Goal: Task Accomplishment & Management: Manage account settings

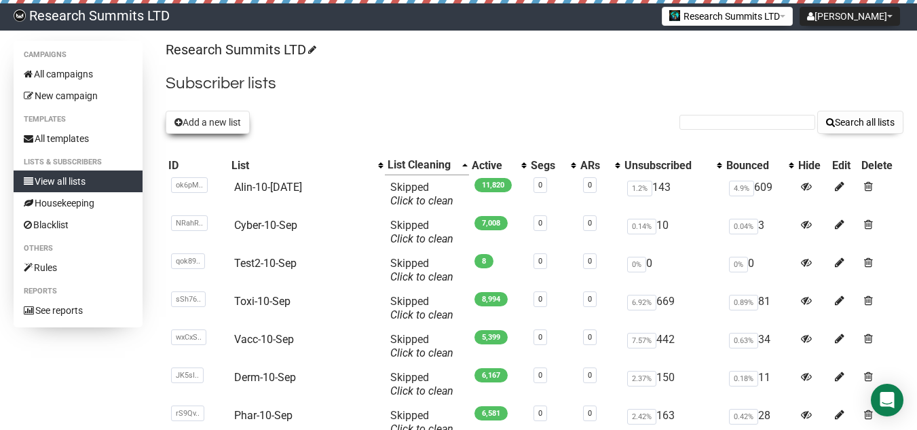
click at [216, 119] on button "Add a new list" at bounding box center [208, 122] width 84 height 23
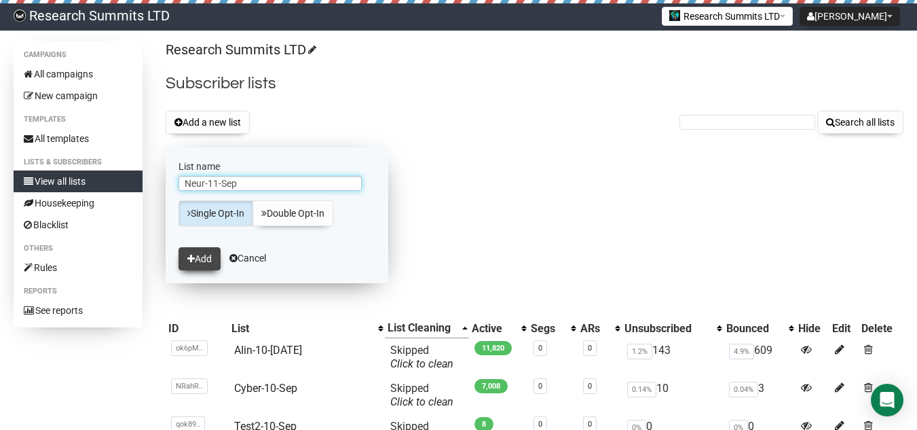
type input "Neur-11-Sep"
click at [193, 259] on icon "submit" at bounding box center [190, 259] width 7 height 10
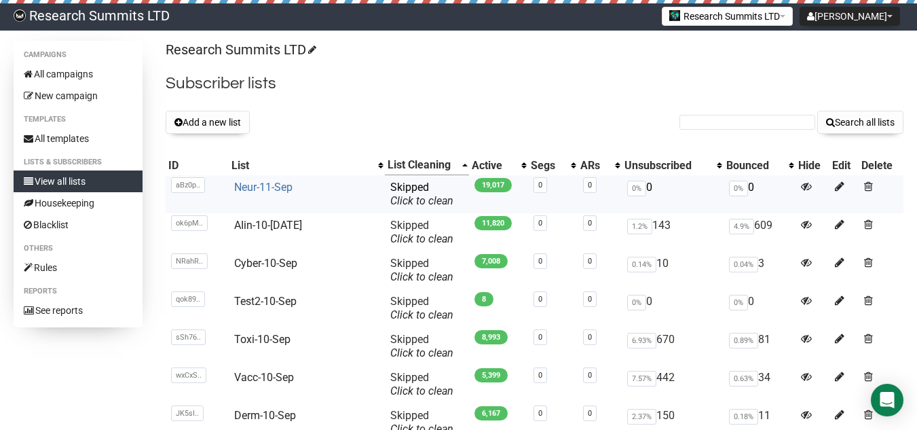
click at [284, 187] on link "Neur-11-Sep" at bounding box center [263, 187] width 58 height 13
click at [864, 188] on span at bounding box center [868, 187] width 9 height 12
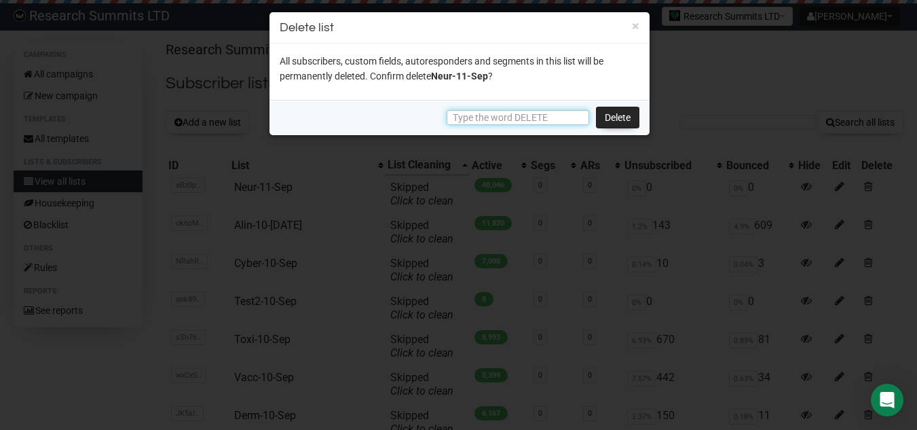
click at [550, 117] on input "text" at bounding box center [518, 117] width 143 height 15
type input "DELETE"
click at [604, 113] on link "Delete" at bounding box center [617, 118] width 43 height 22
click at [614, 109] on link "Delete" at bounding box center [617, 118] width 43 height 22
click at [616, 113] on link "Delete" at bounding box center [617, 118] width 43 height 22
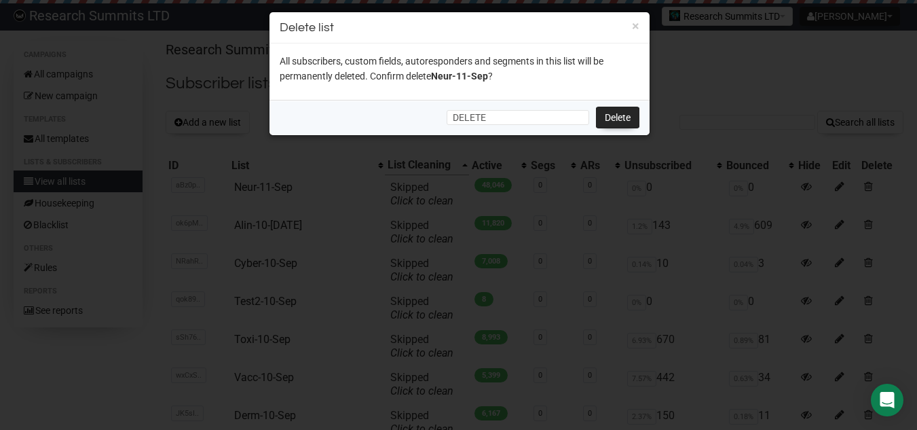
click at [548, 229] on div at bounding box center [458, 215] width 917 height 430
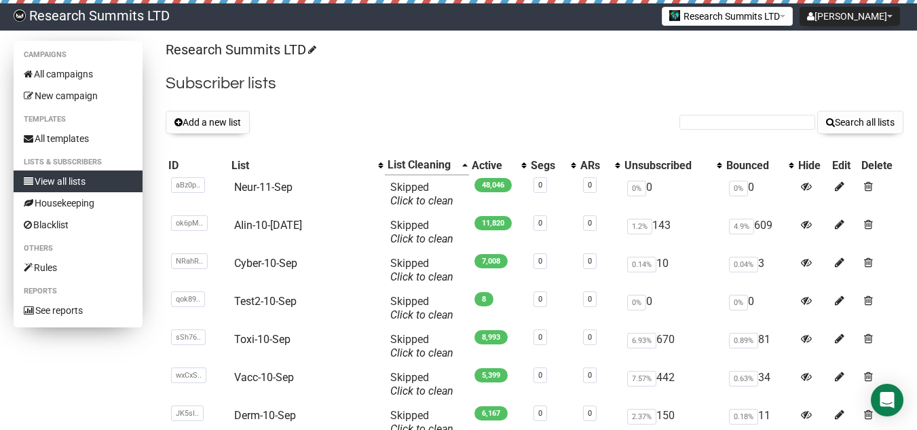
click at [74, 186] on link "View all lists" at bounding box center [78, 181] width 129 height 22
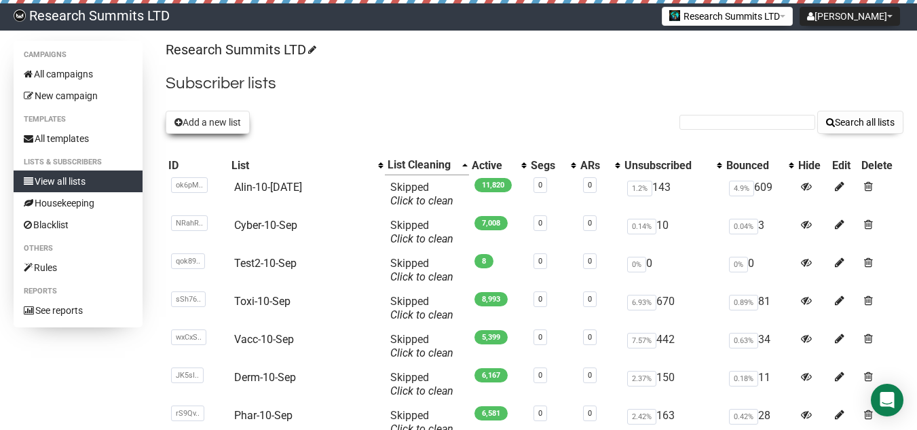
click at [200, 115] on button "Add a new list" at bounding box center [208, 122] width 84 height 23
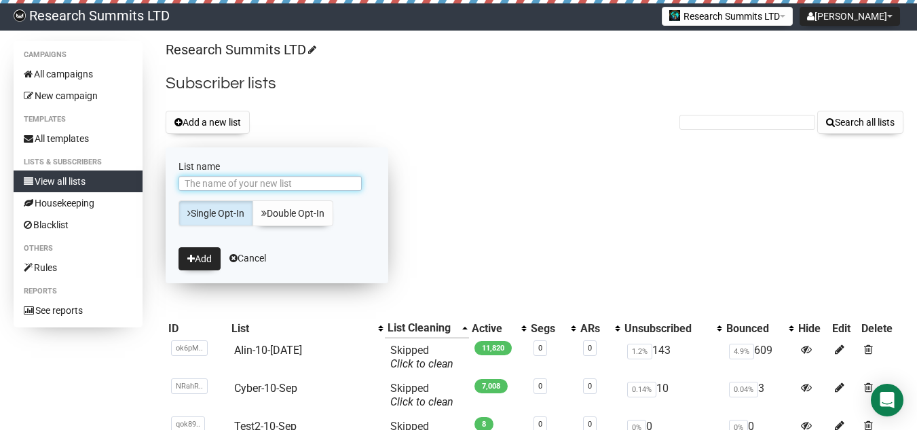
click at [280, 178] on input "List name" at bounding box center [269, 183] width 183 height 15
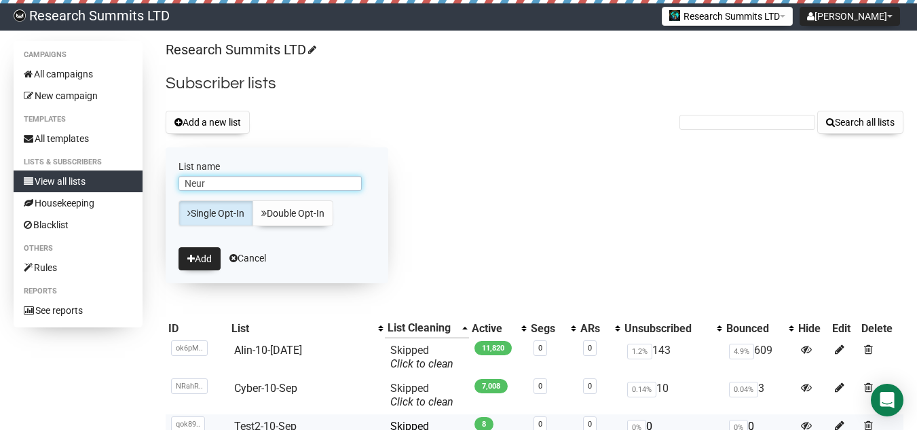
type input "Neur"
click at [92, 13] on link "Research Summits LTD" at bounding box center [91, 16] width 183 height 27
